Goal: Task Accomplishment & Management: Complete application form

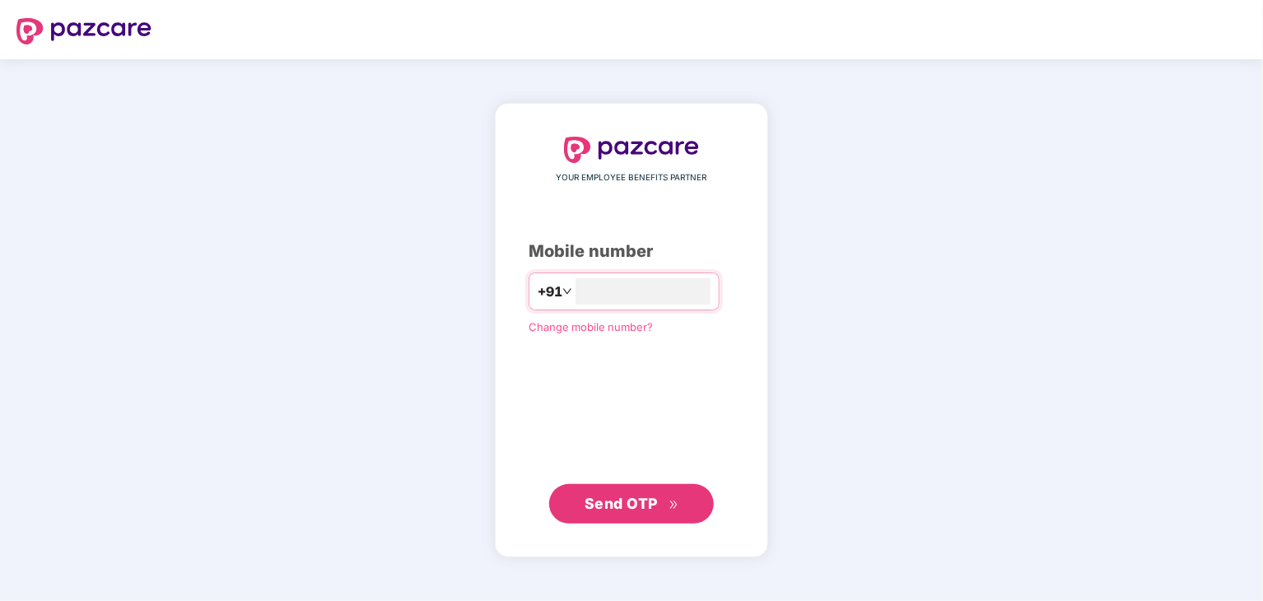
type input "**********"
click at [704, 503] on button "Send OTP" at bounding box center [631, 504] width 165 height 40
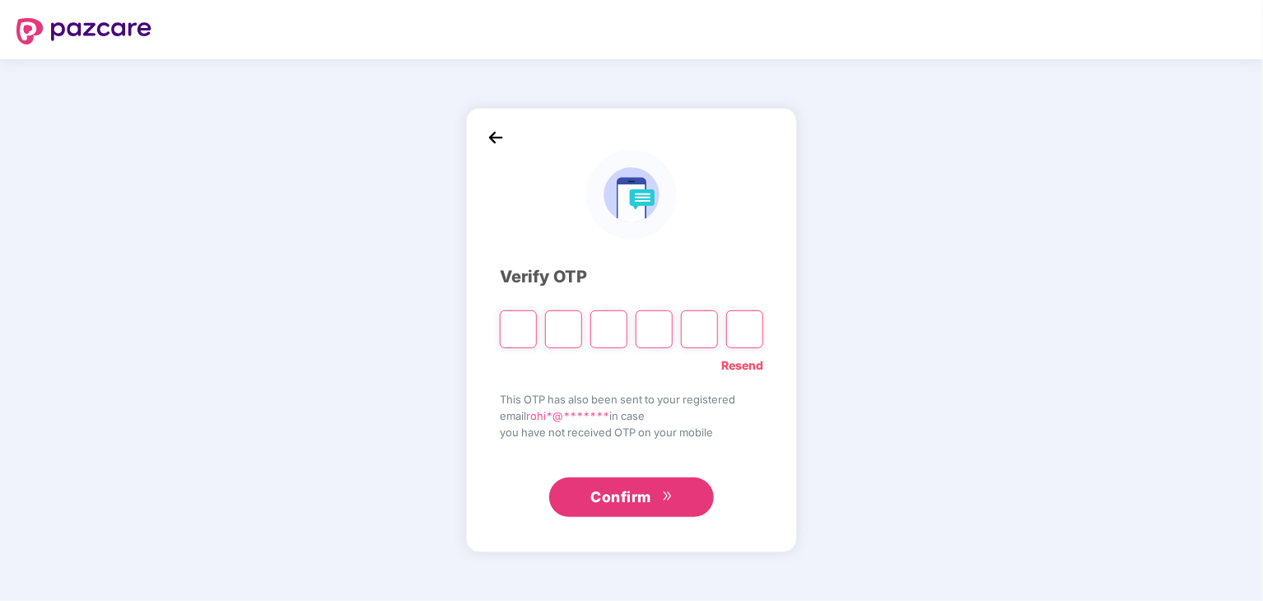
type input "*"
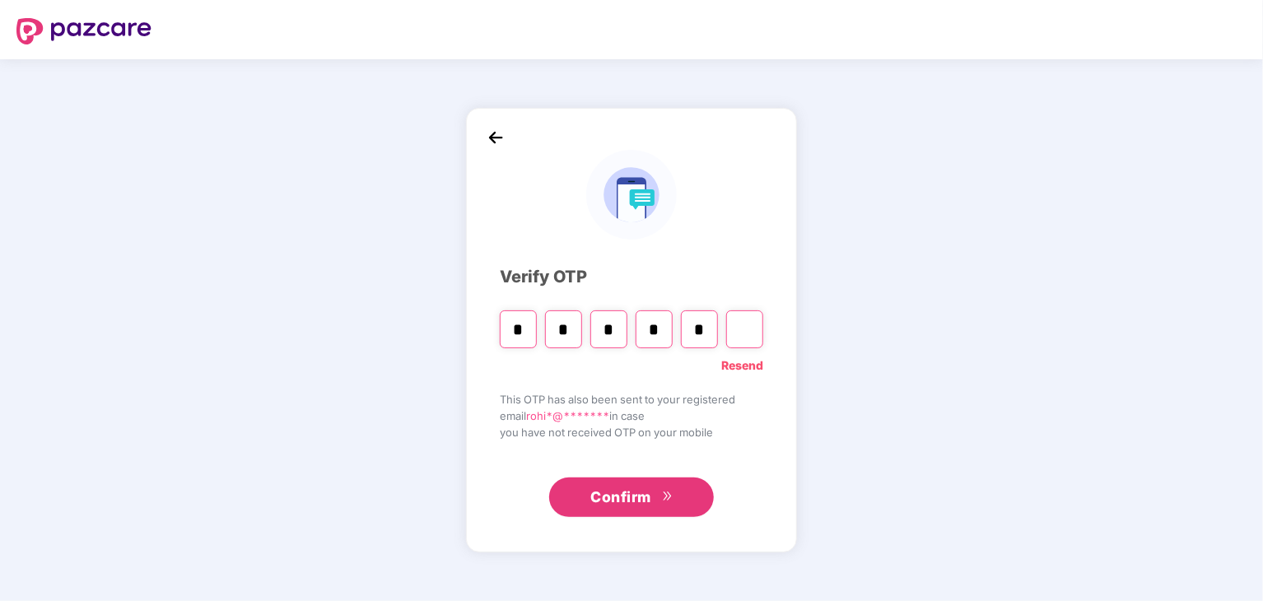
type input "*"
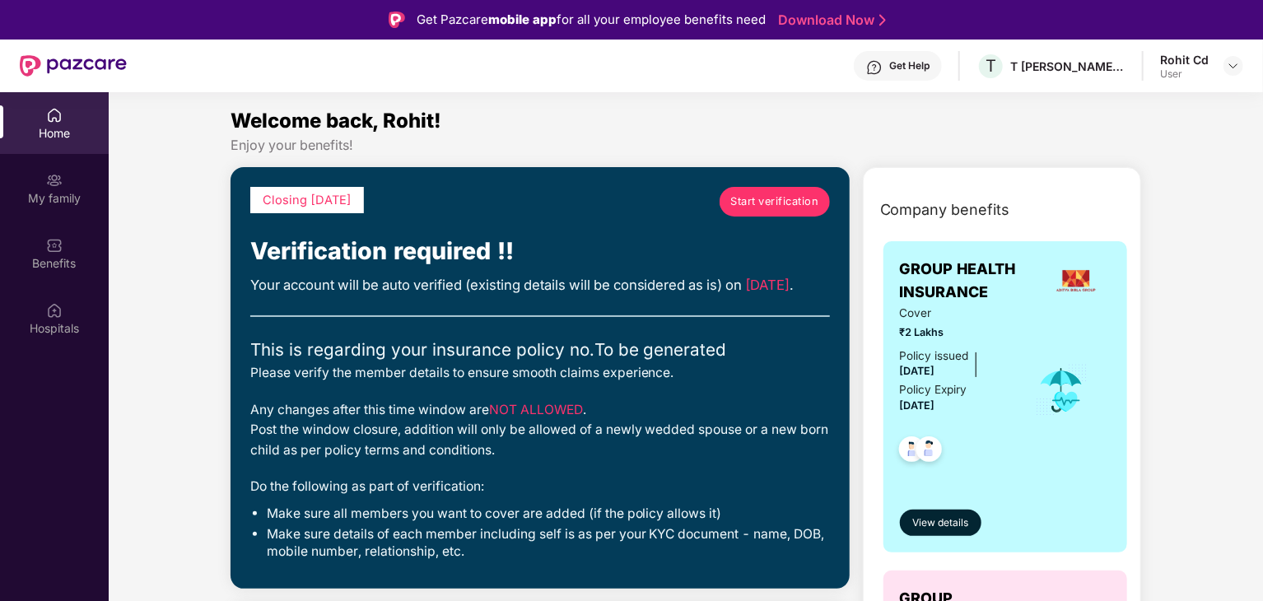
click at [762, 196] on span "Start verification" at bounding box center [774, 201] width 88 height 16
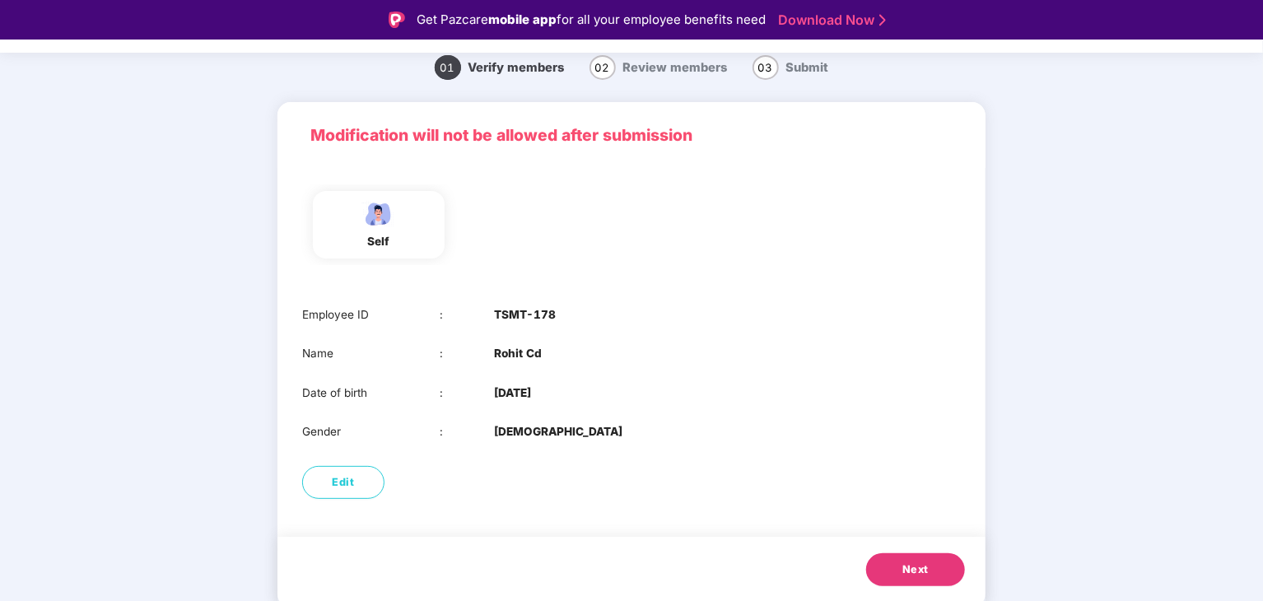
scroll to position [40, 0]
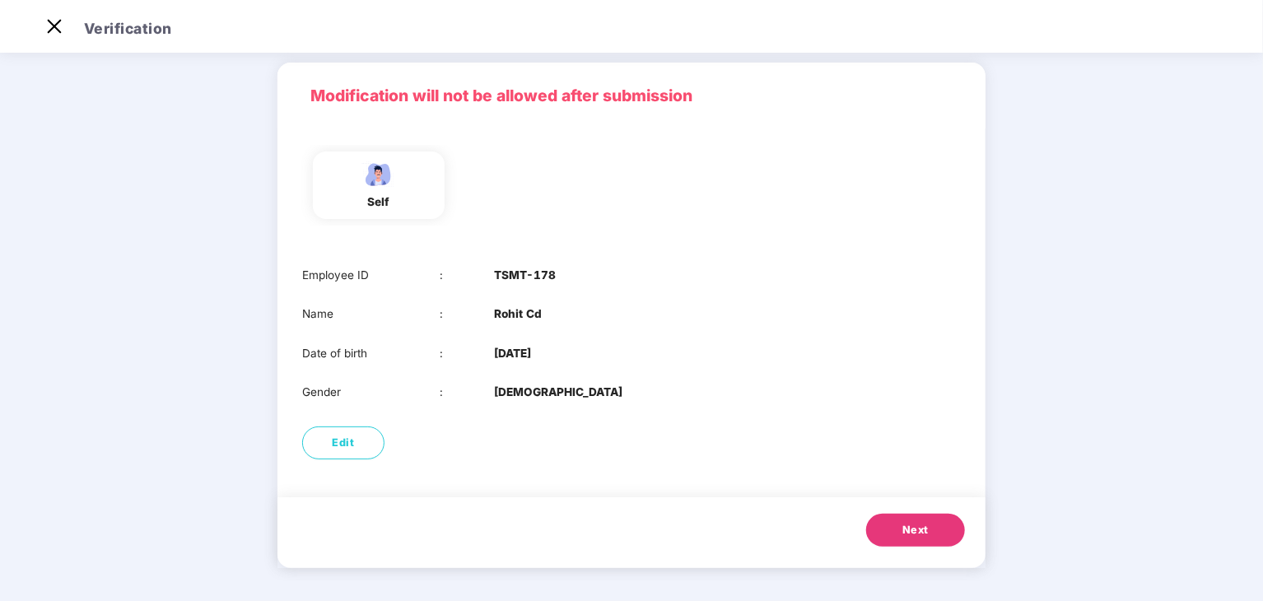
click at [900, 534] on button "Next" at bounding box center [915, 530] width 99 height 33
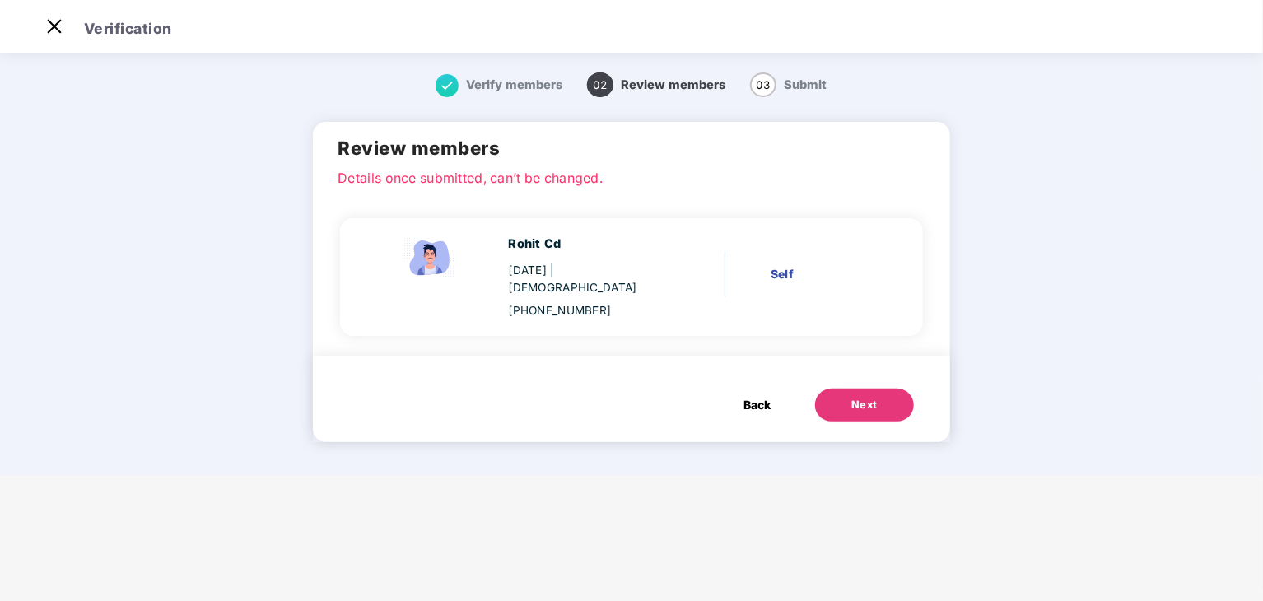
scroll to position [0, 0]
click at [755, 396] on span "Back" at bounding box center [756, 405] width 27 height 18
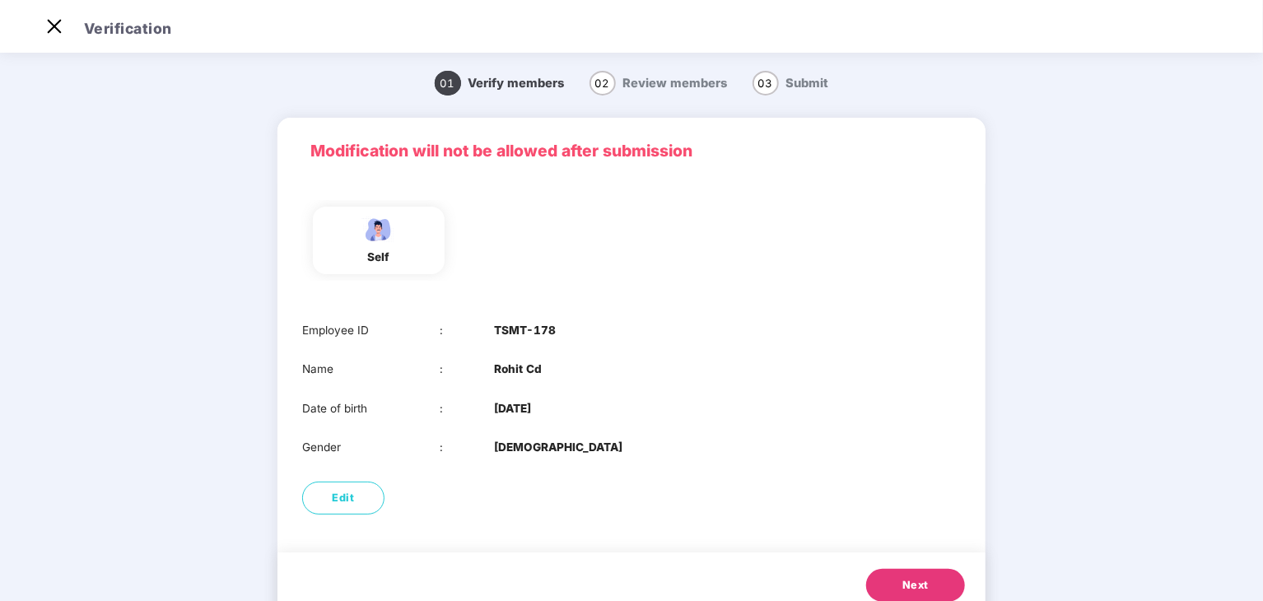
click at [937, 578] on button "Next" at bounding box center [915, 585] width 99 height 33
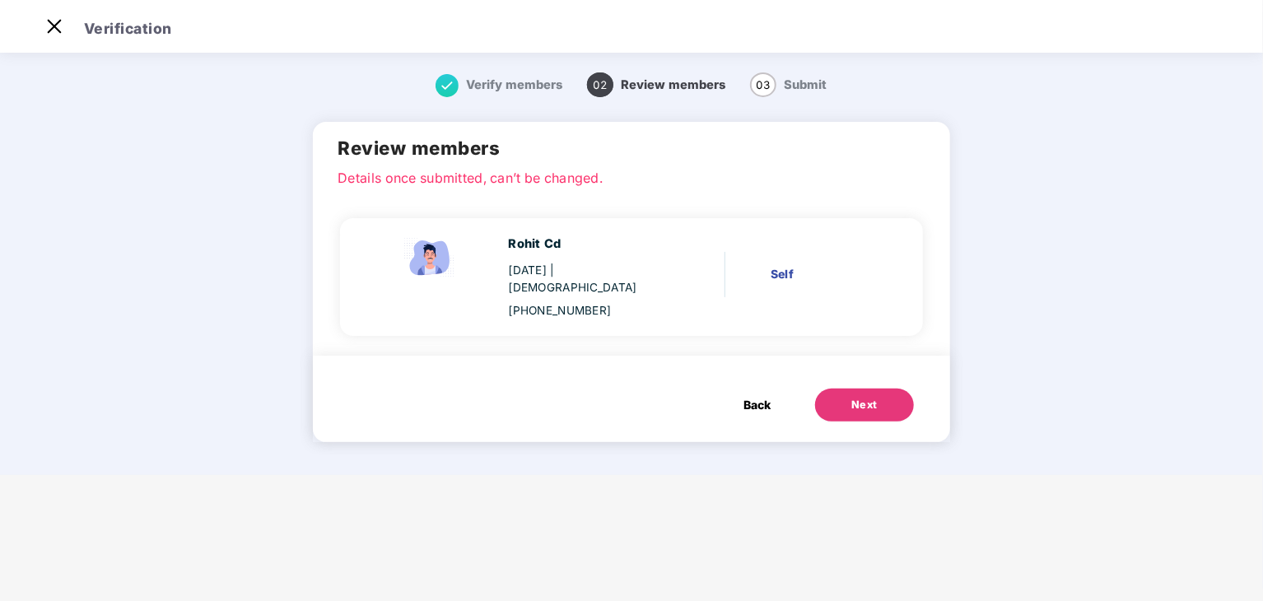
click at [880, 388] on button "Next" at bounding box center [864, 404] width 99 height 33
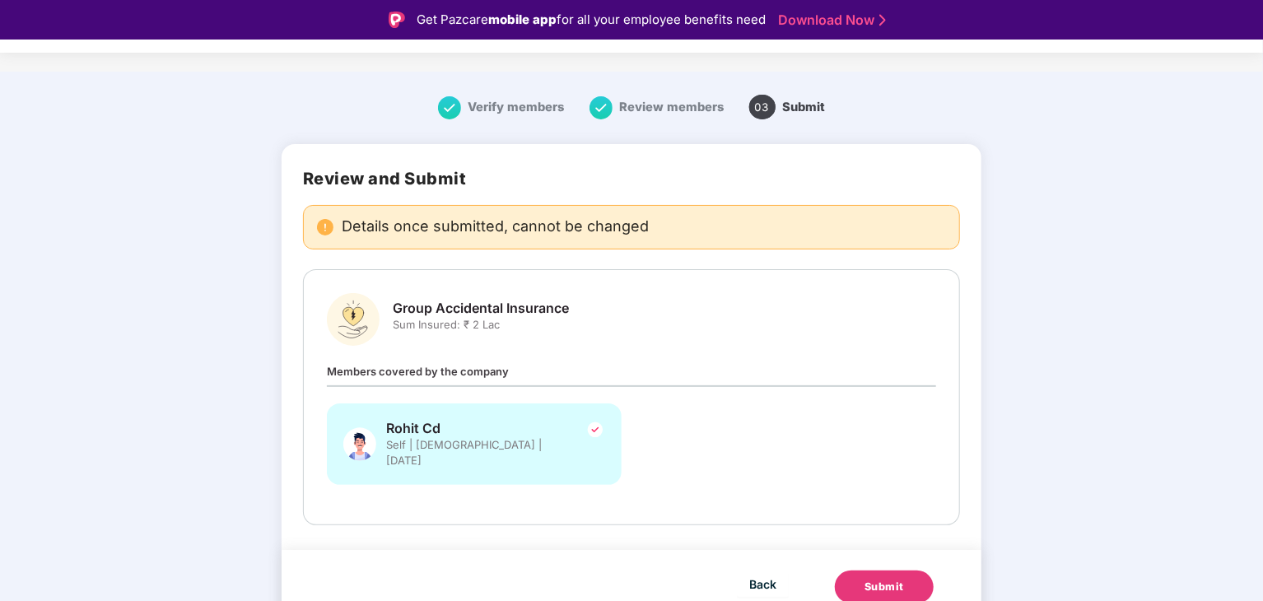
scroll to position [40, 0]
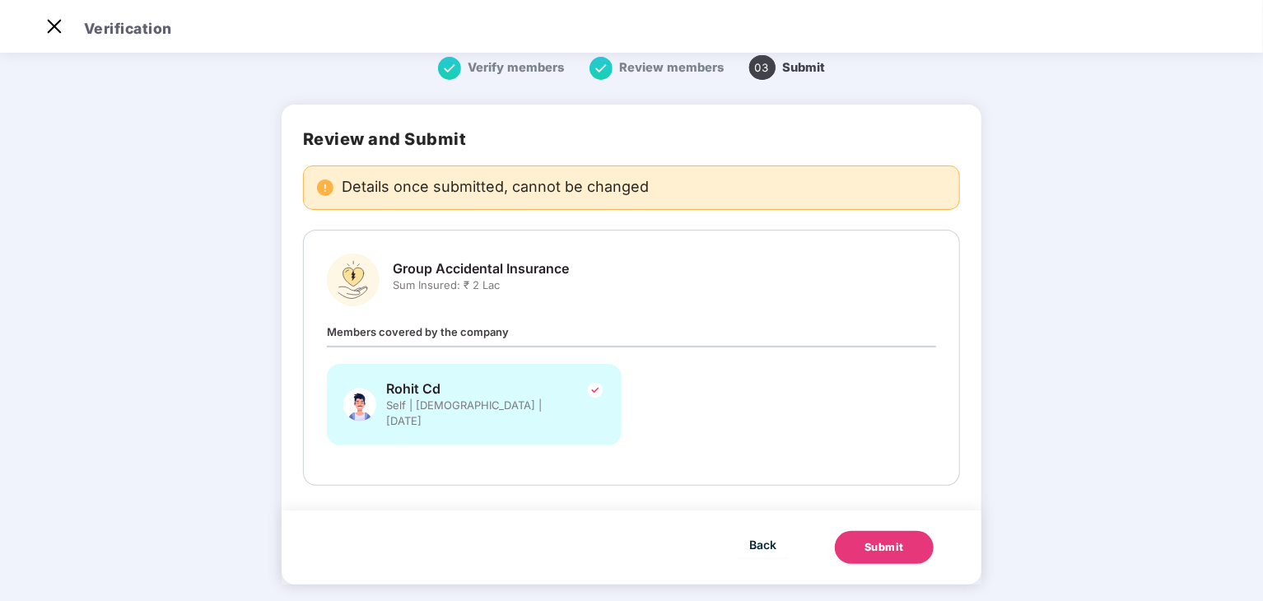
click at [895, 539] on div "Submit" at bounding box center [884, 547] width 40 height 16
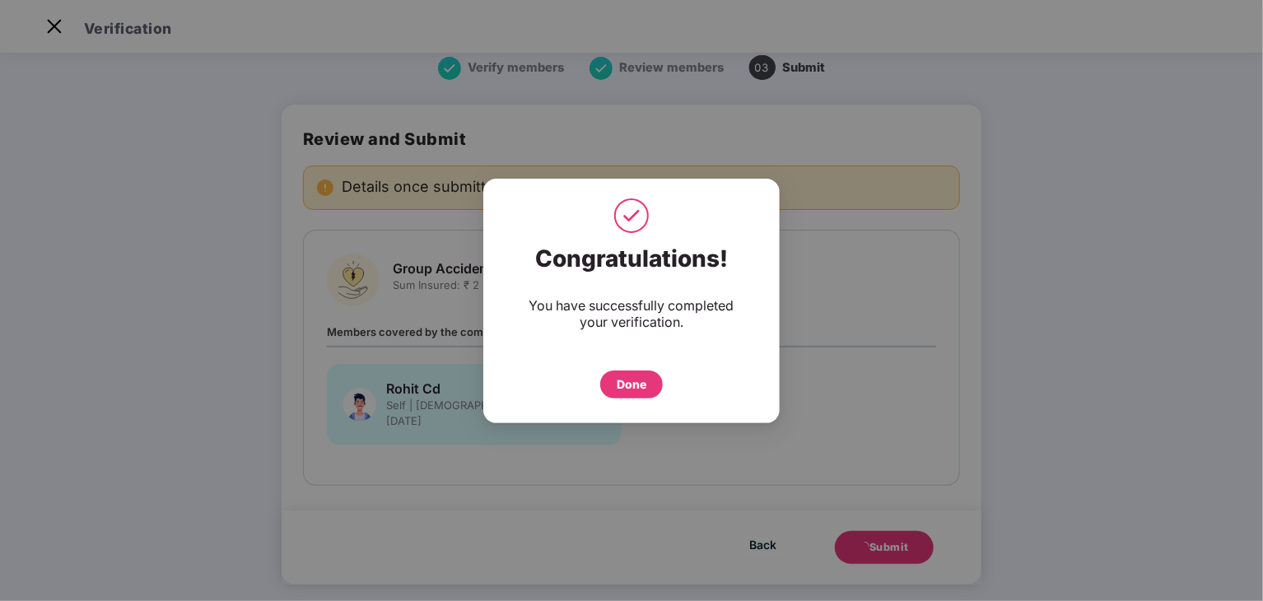
click at [629, 386] on div "Done" at bounding box center [631, 384] width 30 height 18
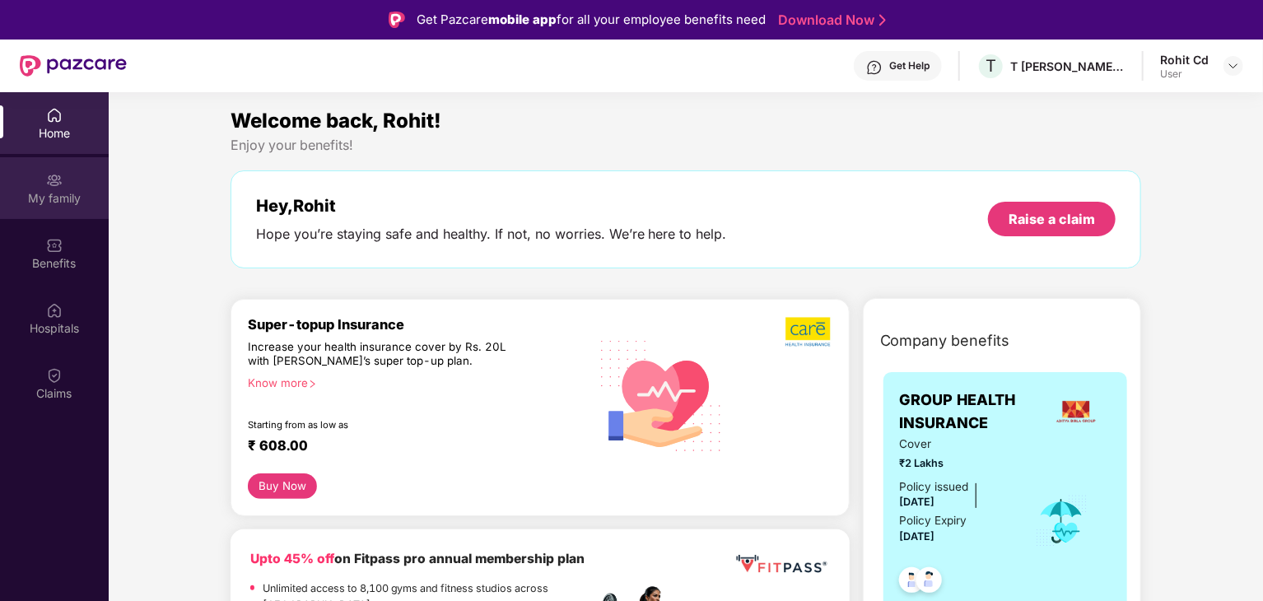
click at [46, 190] on div "My family" at bounding box center [54, 198] width 109 height 16
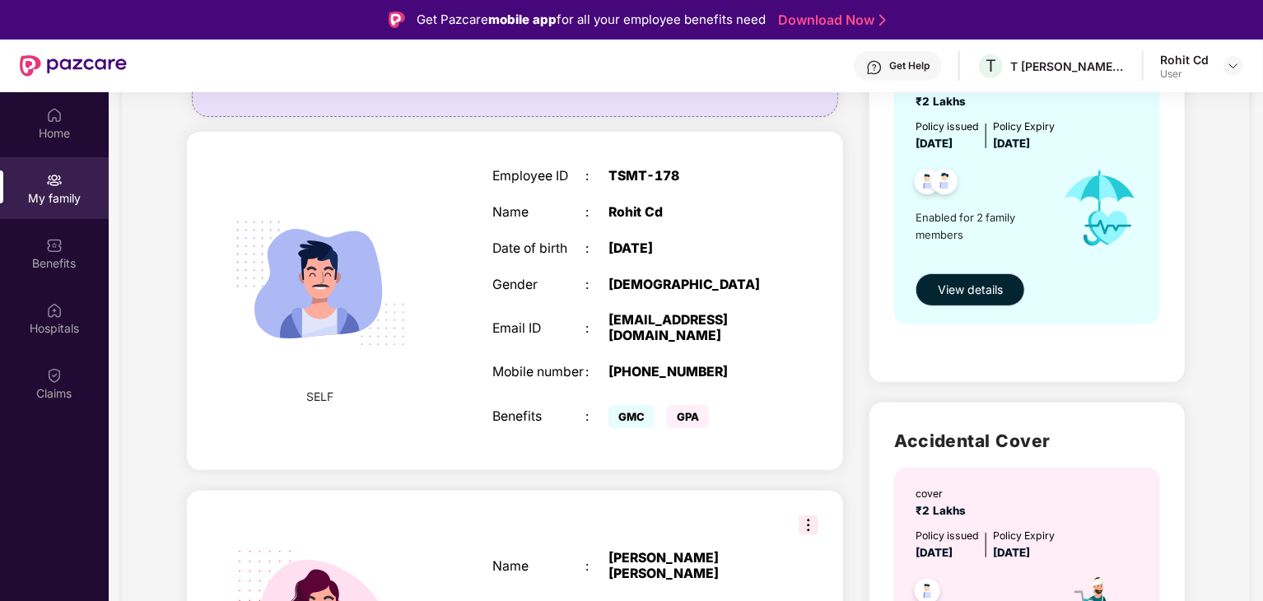
scroll to position [215, 0]
click at [967, 301] on button "View details" at bounding box center [969, 290] width 109 height 33
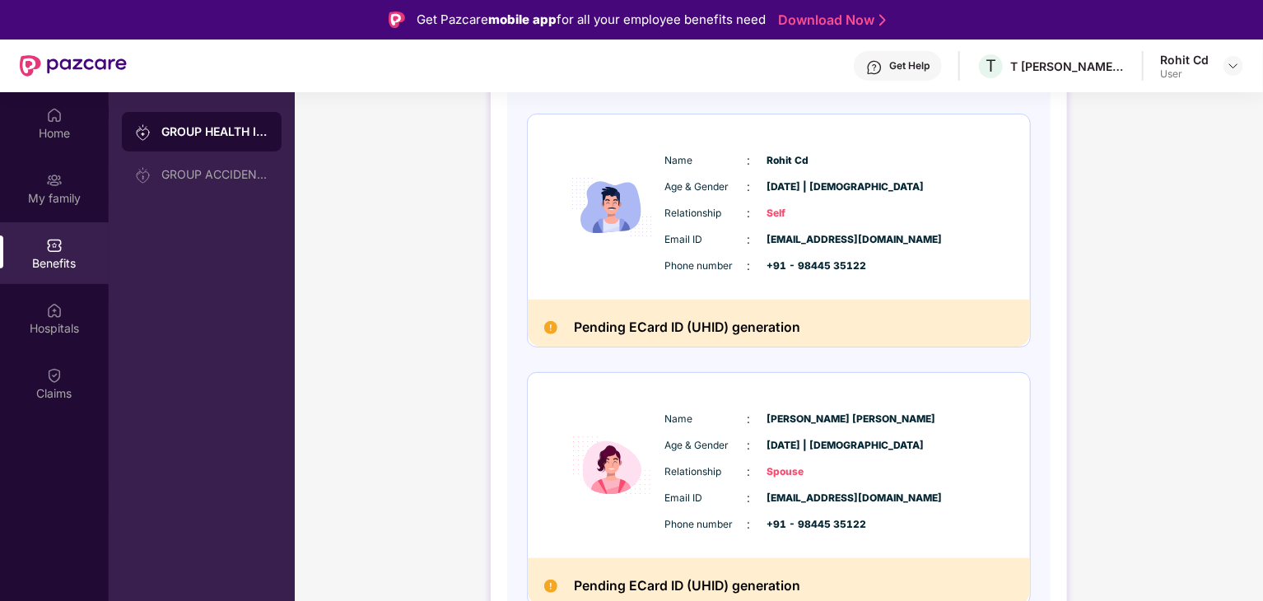
scroll to position [235, 0]
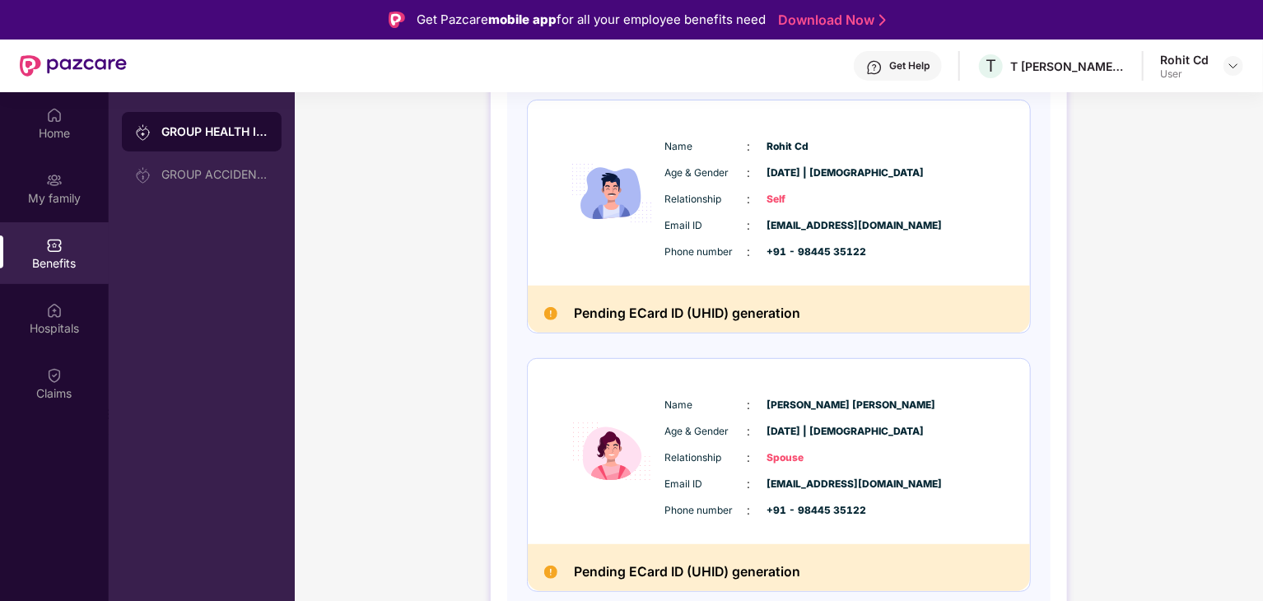
click at [546, 314] on img at bounding box center [550, 313] width 13 height 13
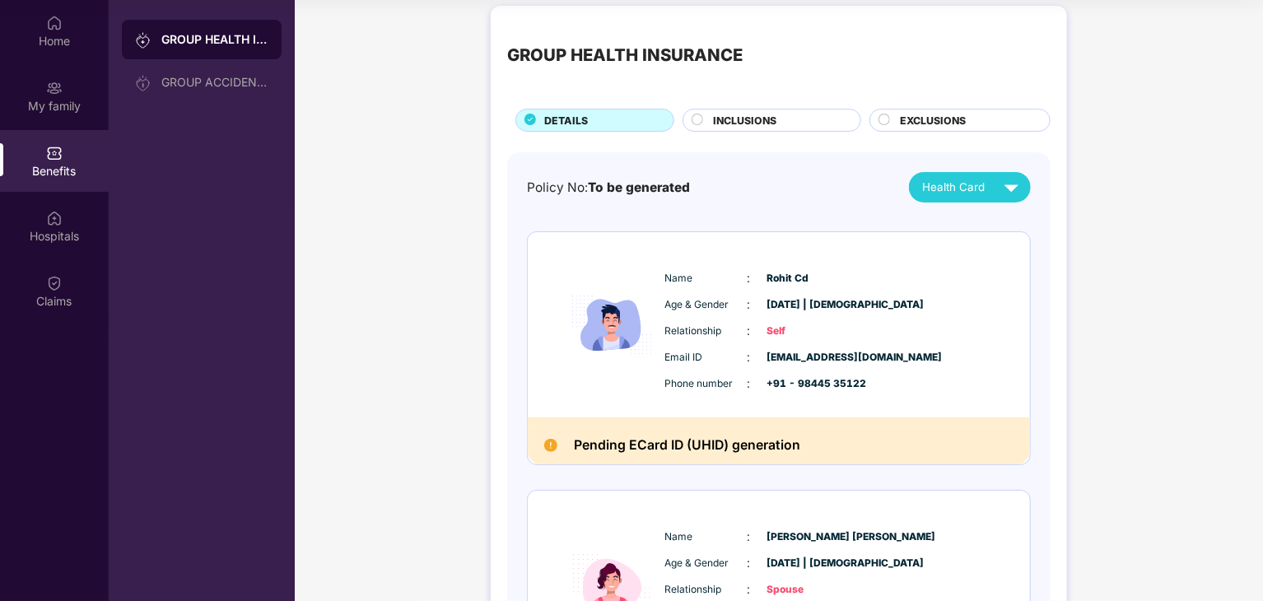
scroll to position [0, 0]
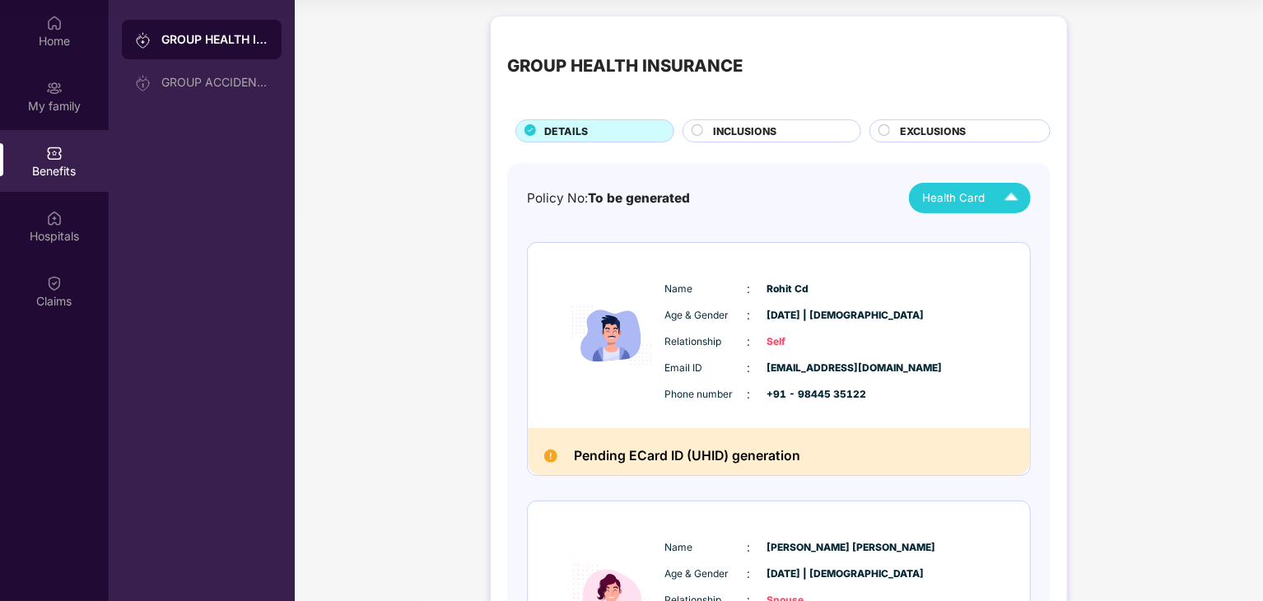
click at [1019, 205] on img at bounding box center [1011, 198] width 29 height 29
click at [1017, 204] on img at bounding box center [1011, 198] width 29 height 29
click at [800, 130] on div "INCLUSIONS" at bounding box center [778, 132] width 147 height 18
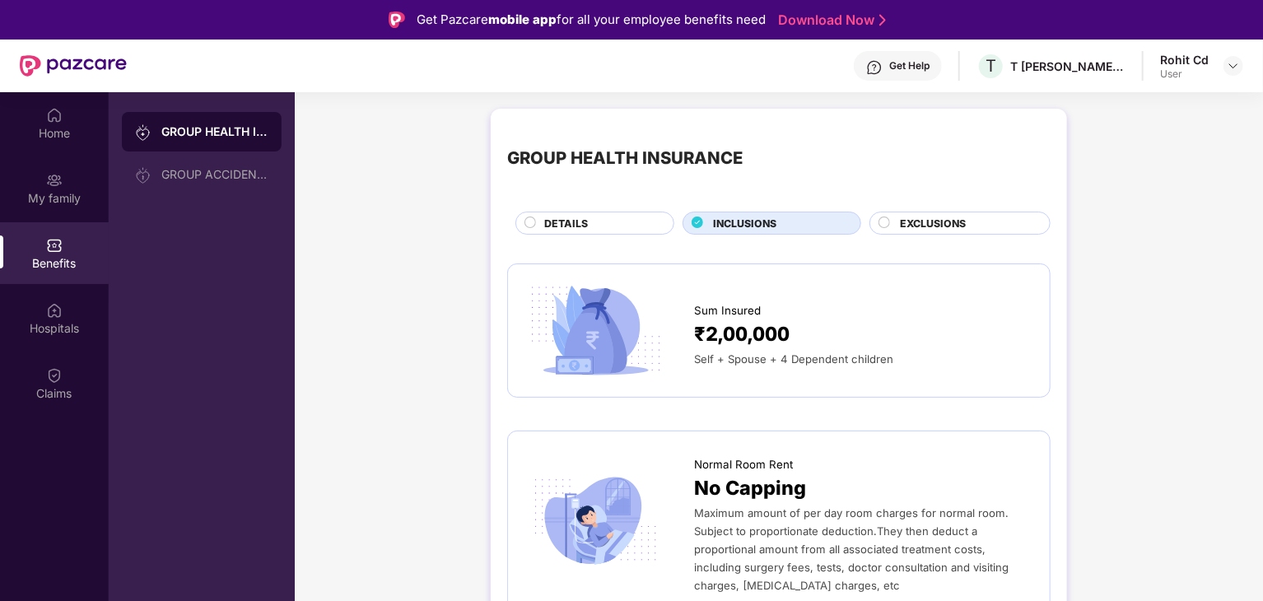
click at [906, 223] on span "EXCLUSIONS" at bounding box center [933, 224] width 66 height 16
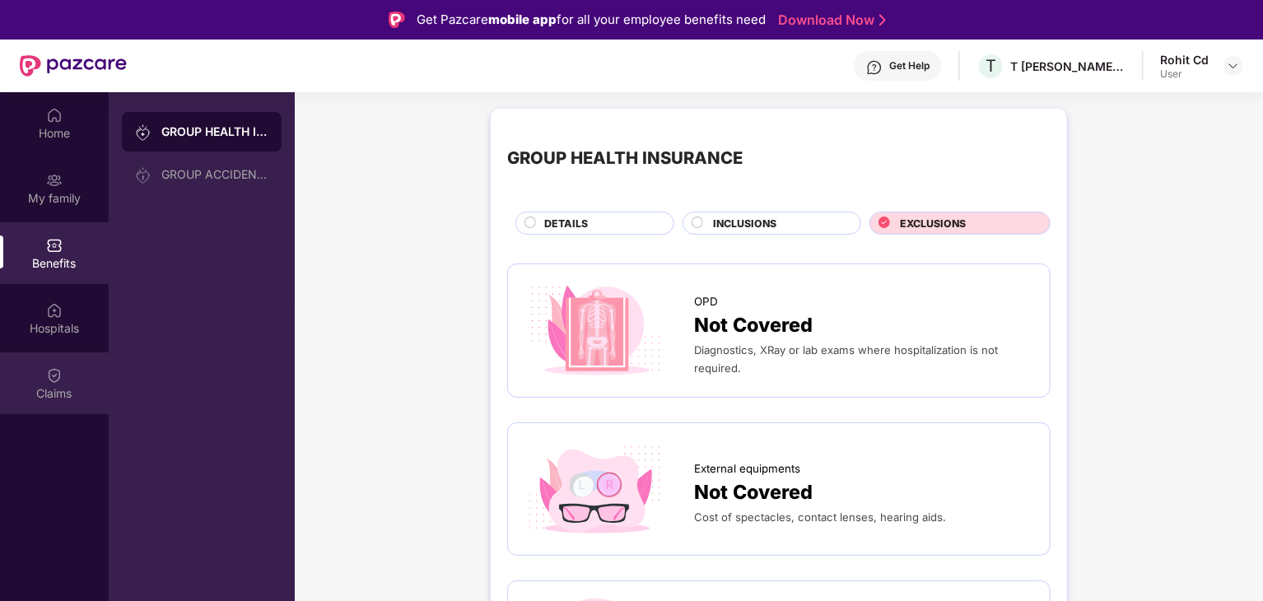
click at [54, 360] on div "Claims" at bounding box center [54, 383] width 109 height 62
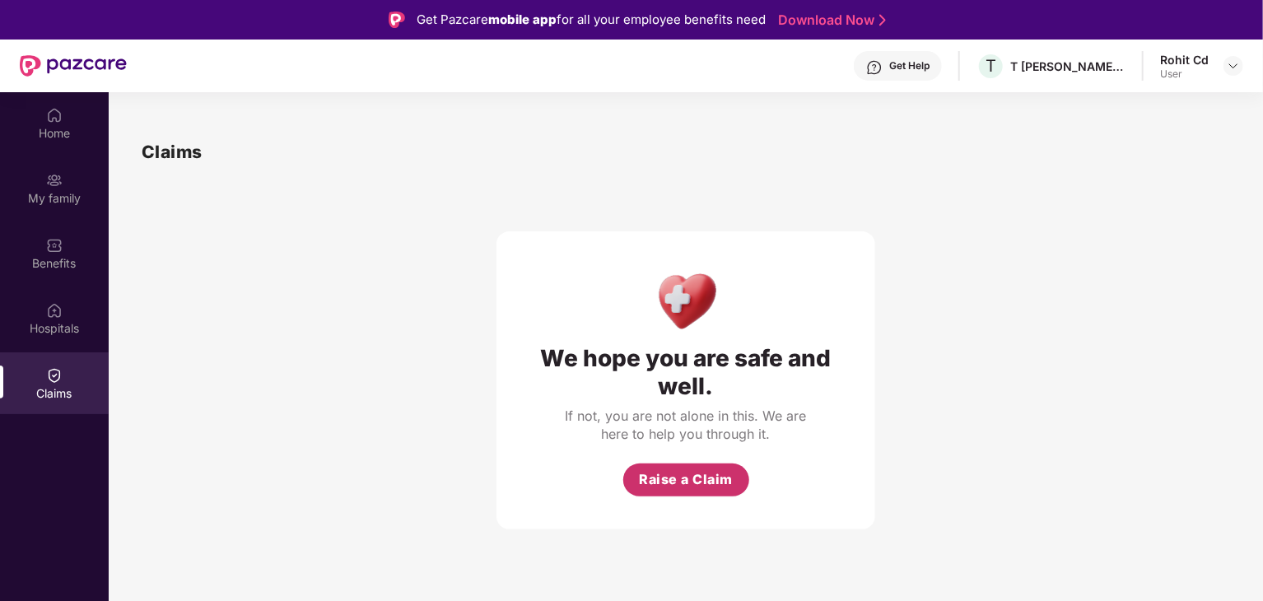
click at [696, 483] on span "Raise a Claim" at bounding box center [686, 479] width 94 height 21
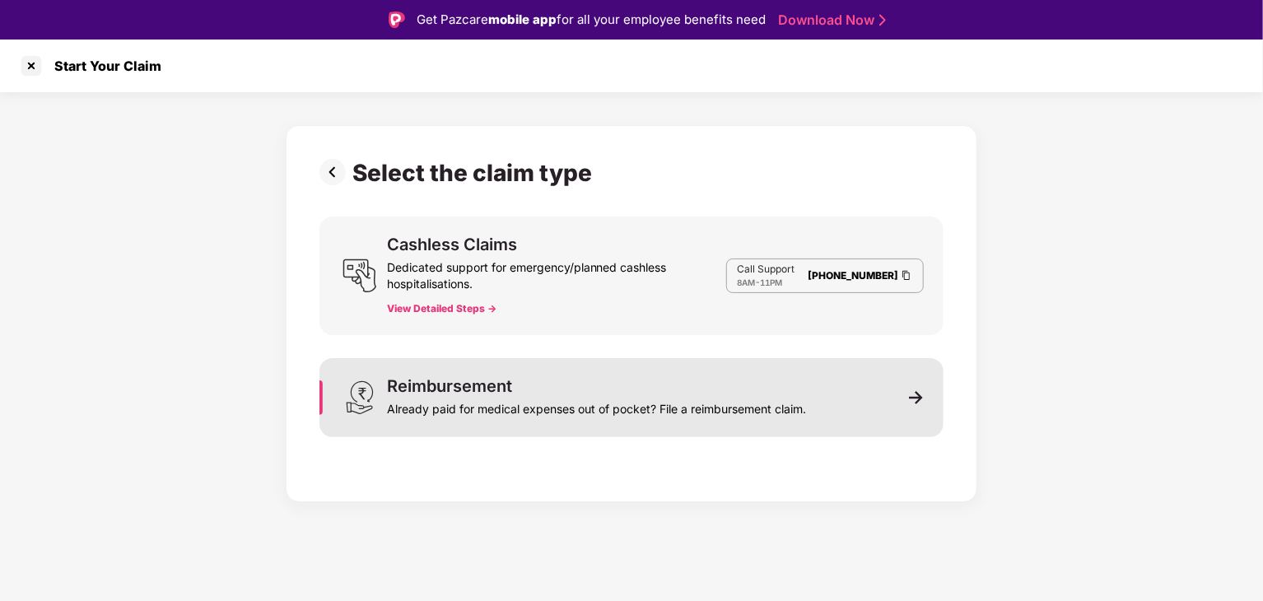
click at [854, 404] on div "Reimbursement Already paid for medical expenses out of pocket? File a reimburse…" at bounding box center [631, 397] width 624 height 79
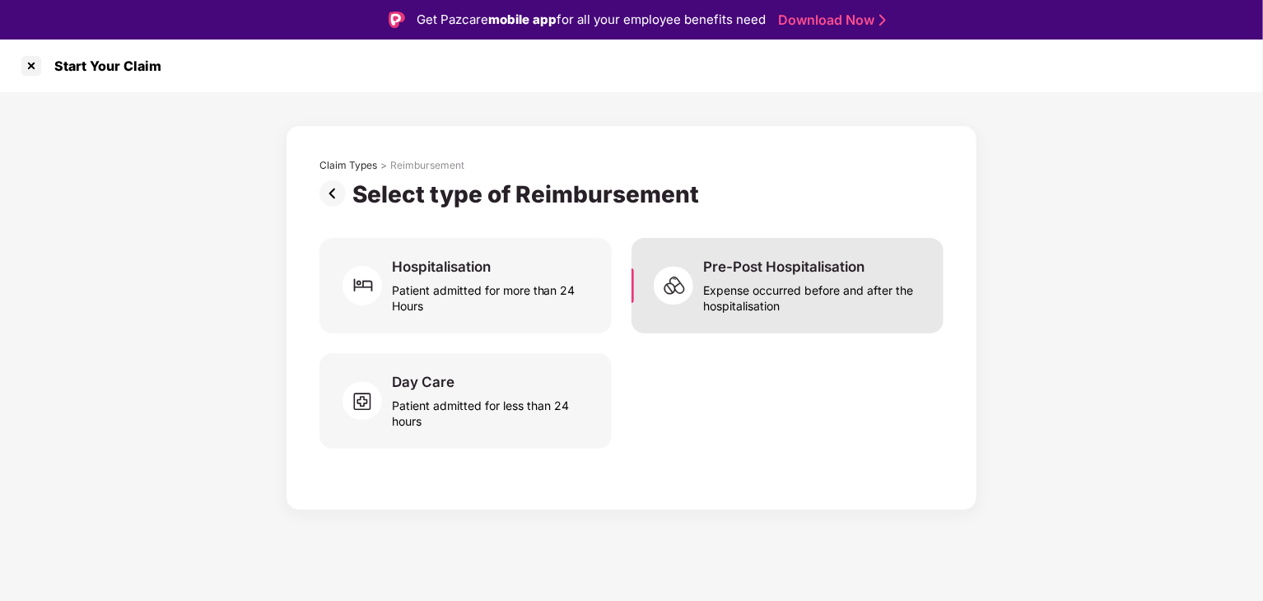
click at [665, 274] on img at bounding box center [678, 285] width 49 height 49
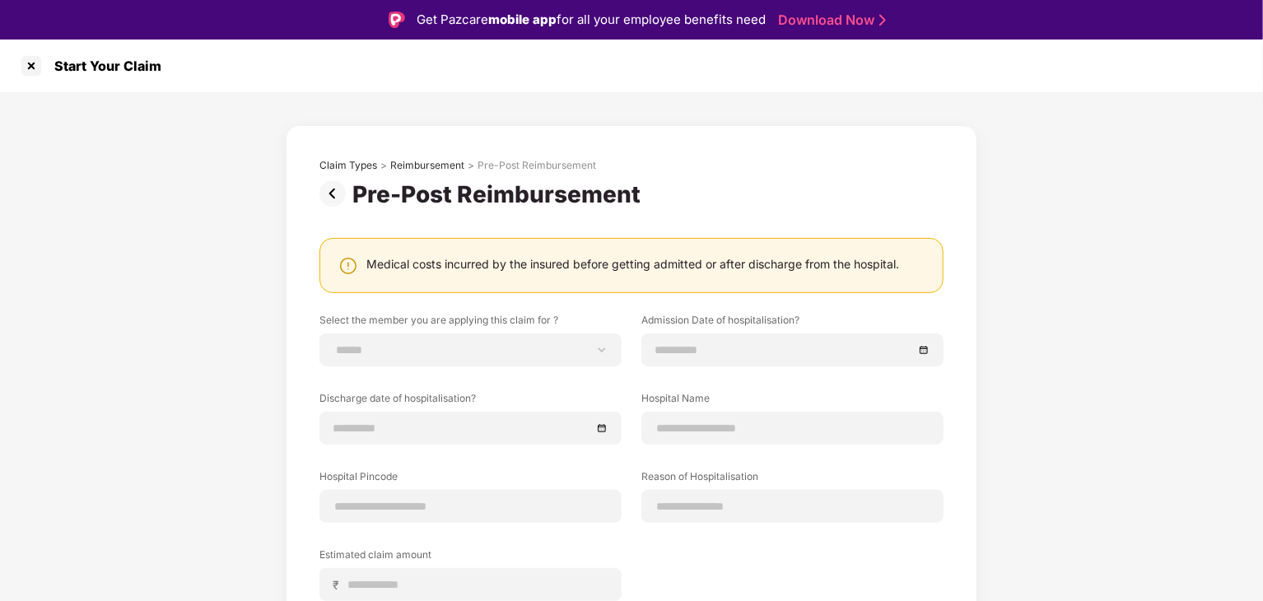
click at [329, 192] on img at bounding box center [335, 193] width 33 height 26
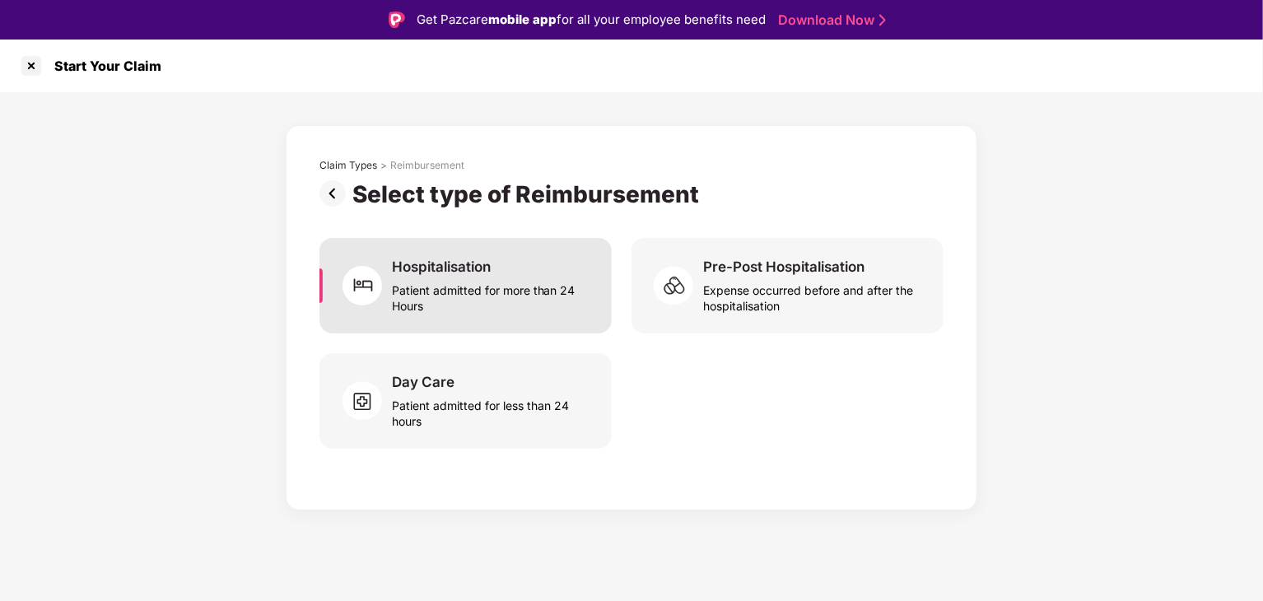
click at [533, 271] on div "Hospitalisation Patient admitted for more than 24 Hours" at bounding box center [492, 286] width 200 height 56
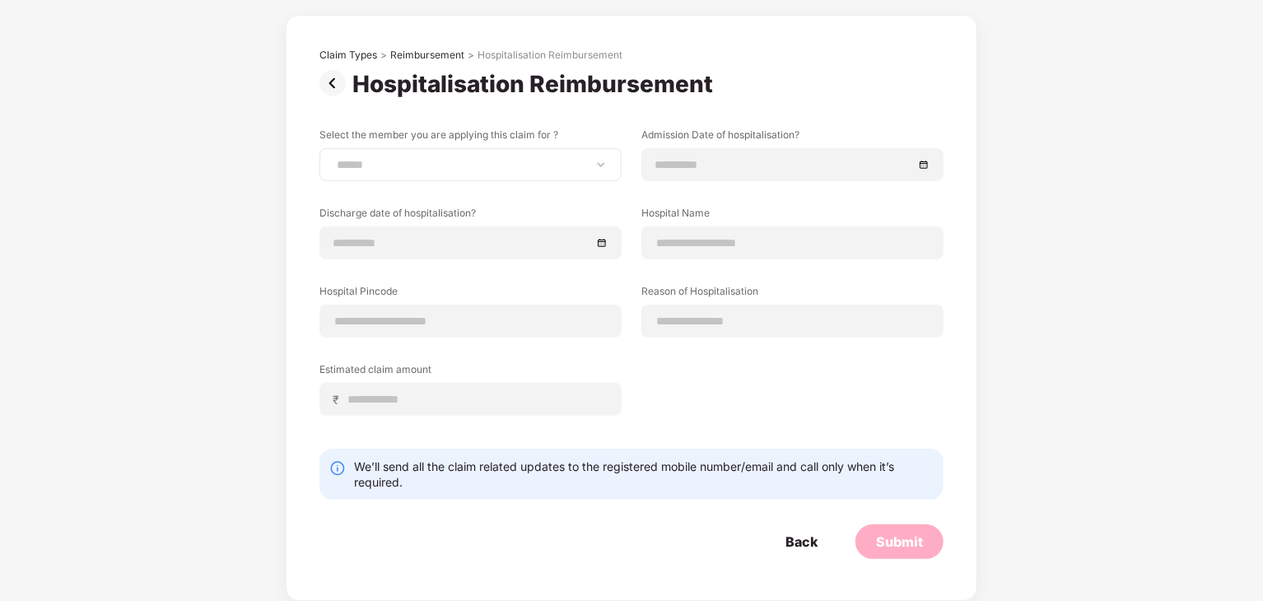
scroll to position [31, 0]
